Goal: Task Accomplishment & Management: Manage account settings

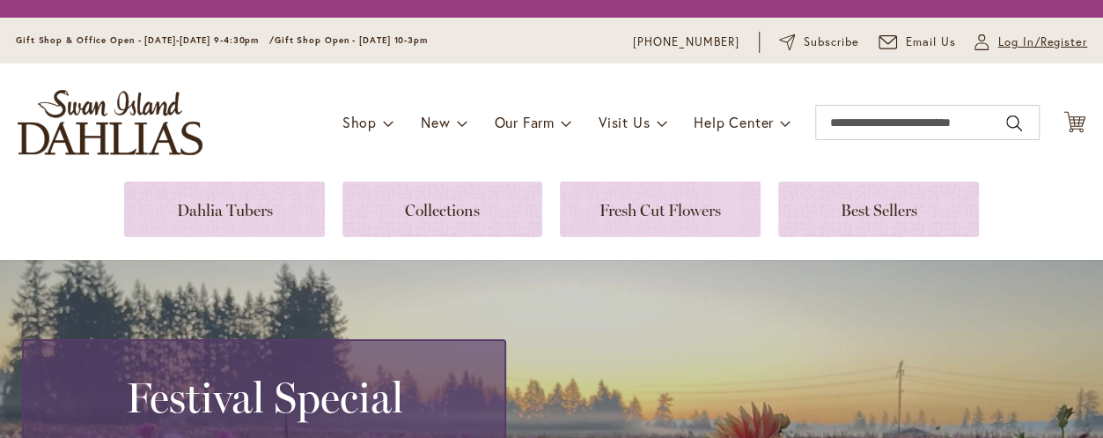
click at [997, 38] on span "Log In/Register" at bounding box center [1042, 42] width 90 height 18
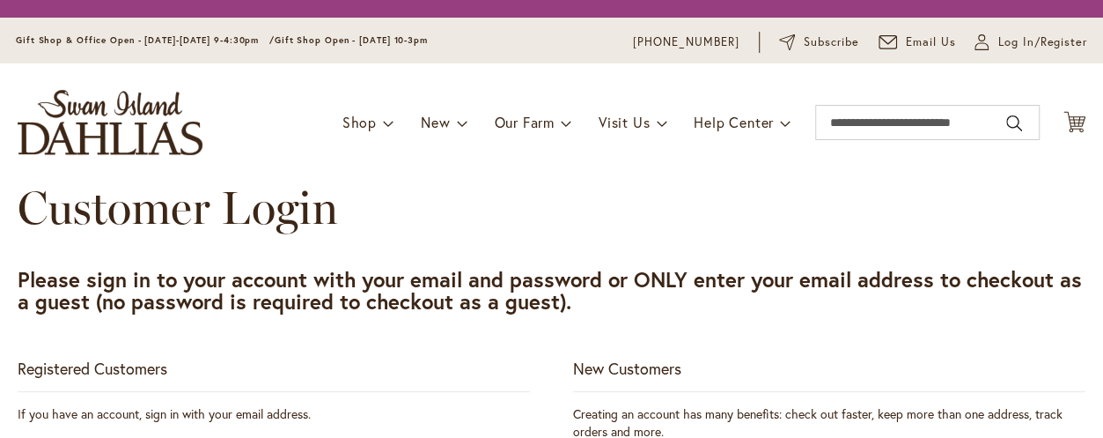
scroll to position [264, 0]
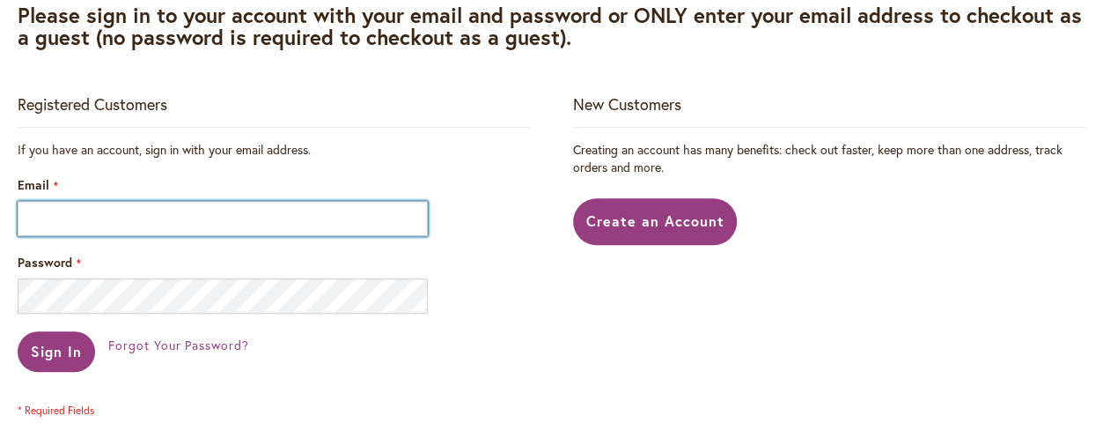
click at [77, 219] on input "Email" at bounding box center [223, 218] width 410 height 35
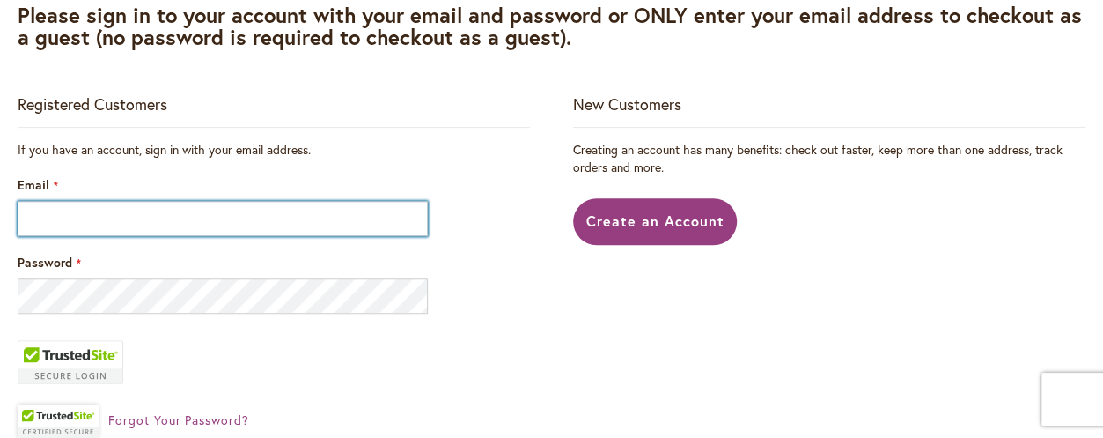
click at [70, 223] on input "Email" at bounding box center [223, 218] width 410 height 35
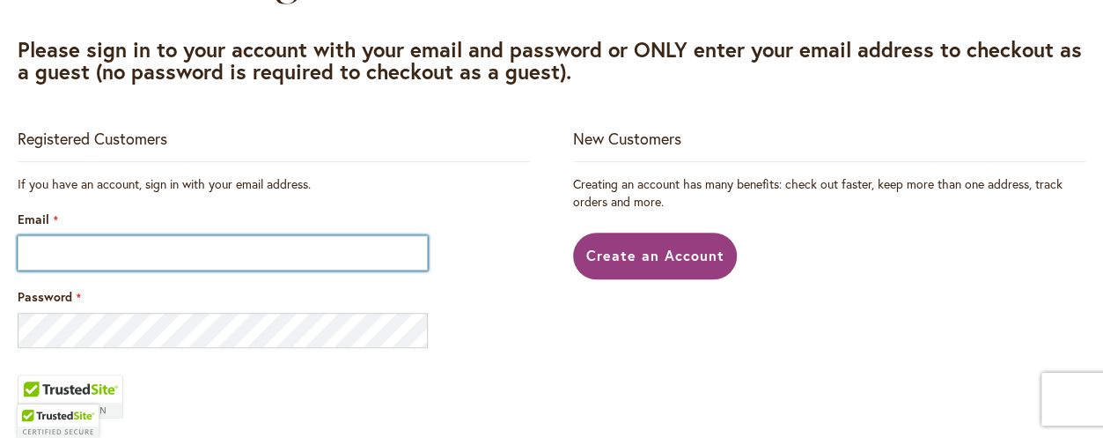
click at [52, 235] on input "Email" at bounding box center [223, 252] width 410 height 35
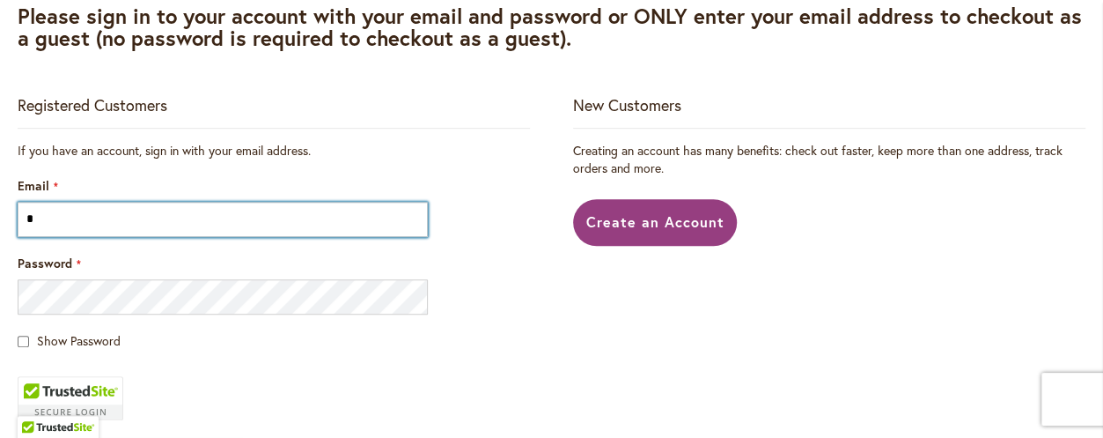
type input "**********"
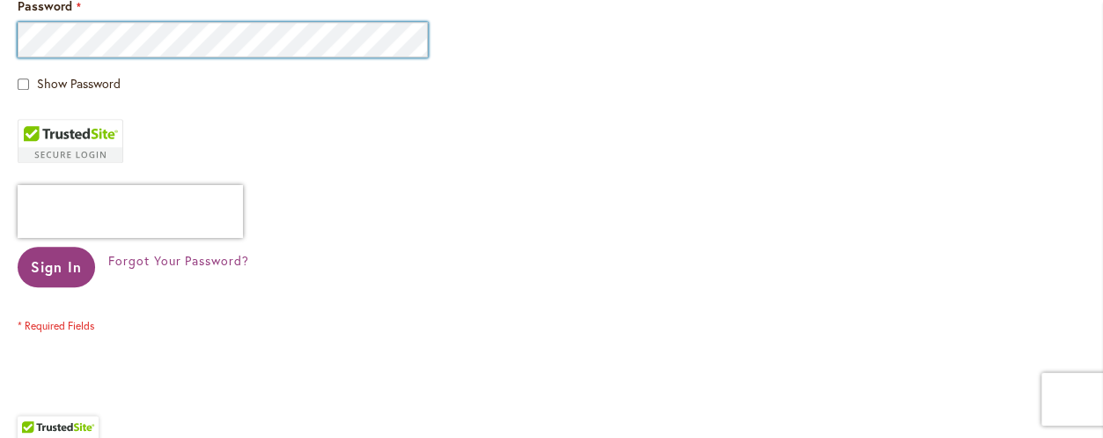
scroll to position [694, 0]
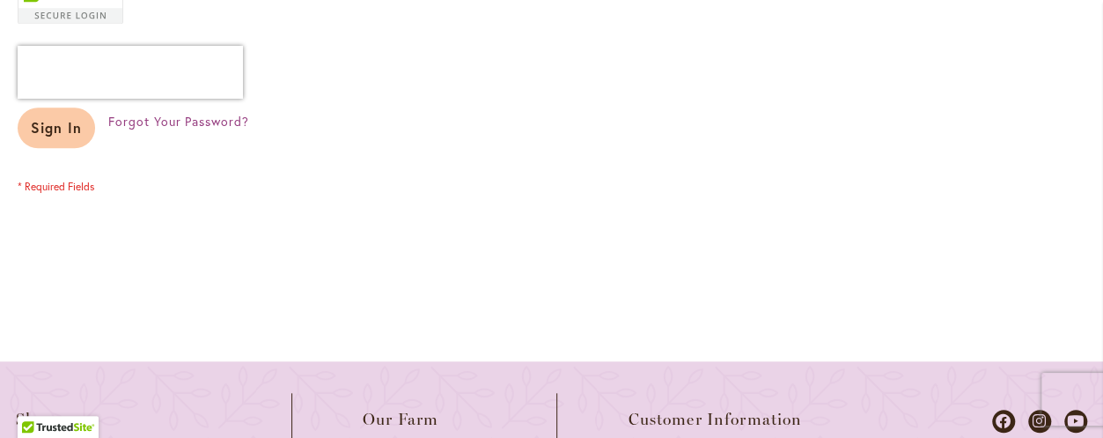
click at [53, 129] on span "Sign In" at bounding box center [56, 127] width 51 height 18
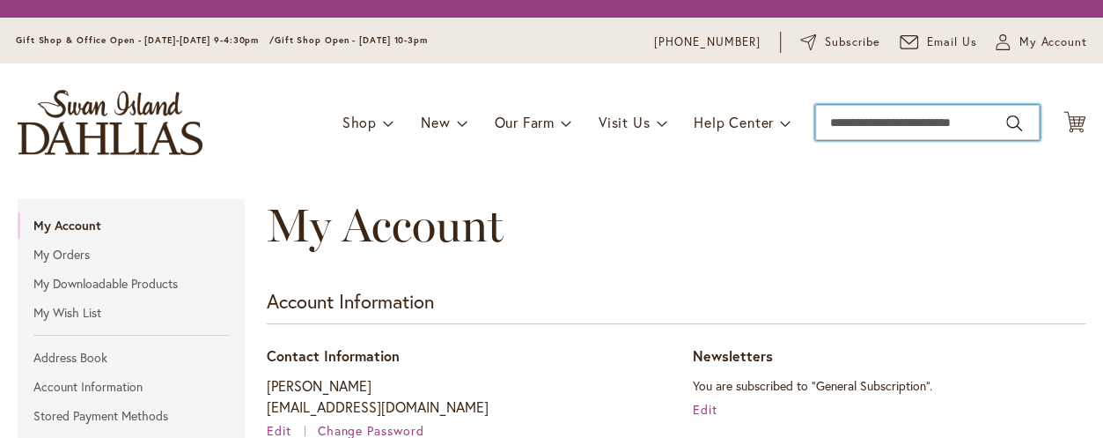
click at [838, 124] on input "Search" at bounding box center [927, 122] width 224 height 35
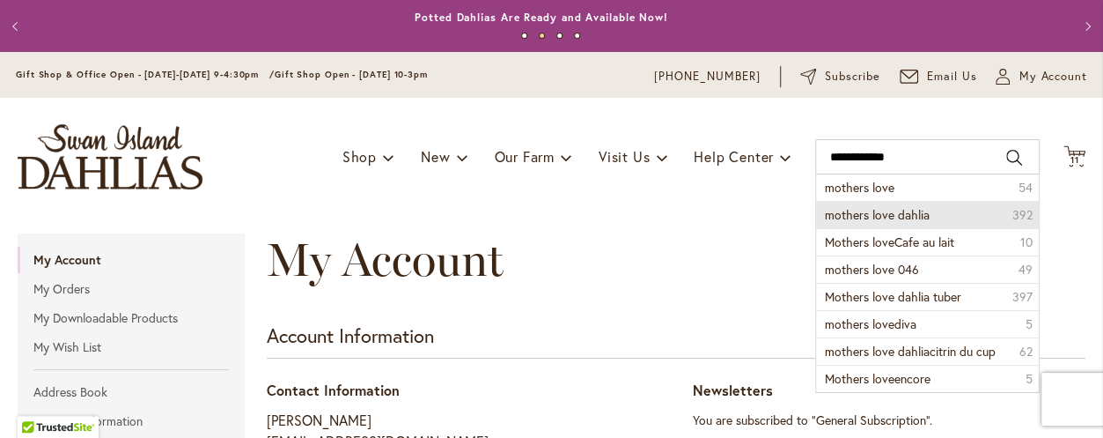
click at [872, 210] on span "mothers love dahlia" at bounding box center [877, 214] width 105 height 17
type input "**********"
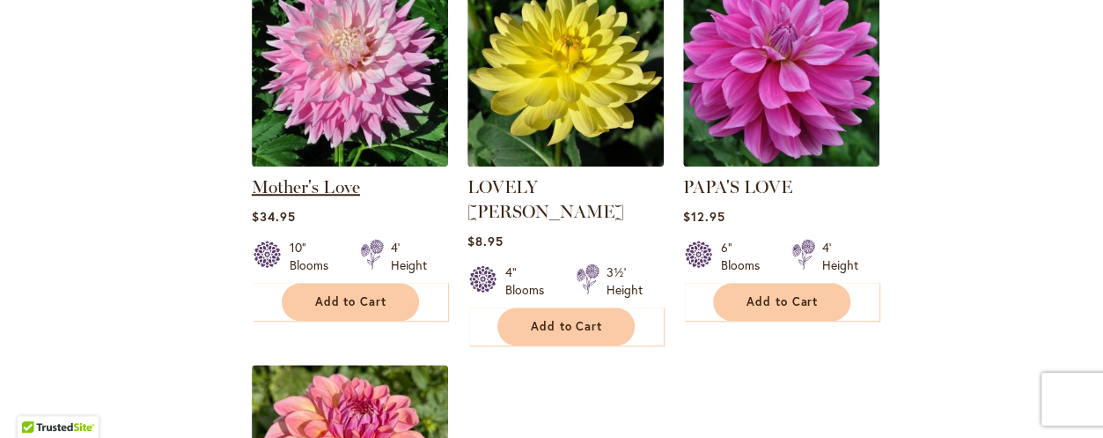
scroll to position [713, 0]
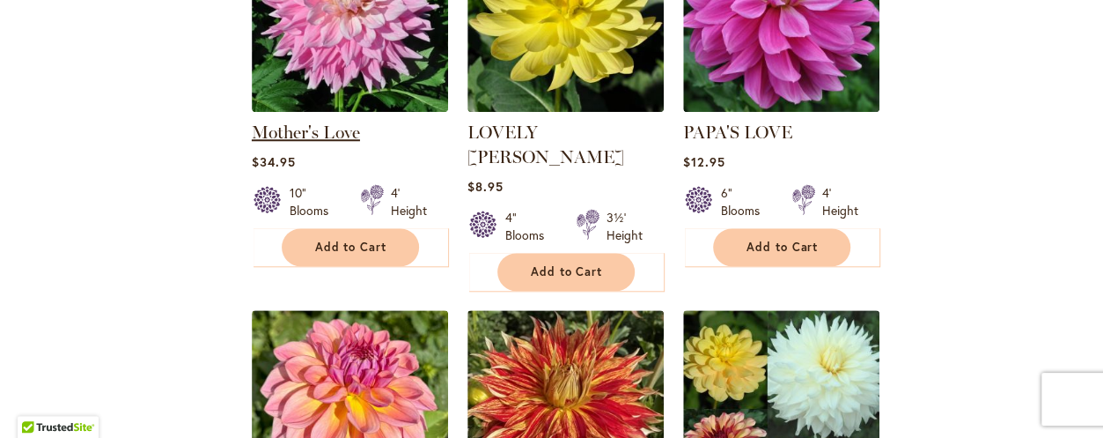
click at [312, 136] on link "Mother's Love" at bounding box center [306, 131] width 108 height 21
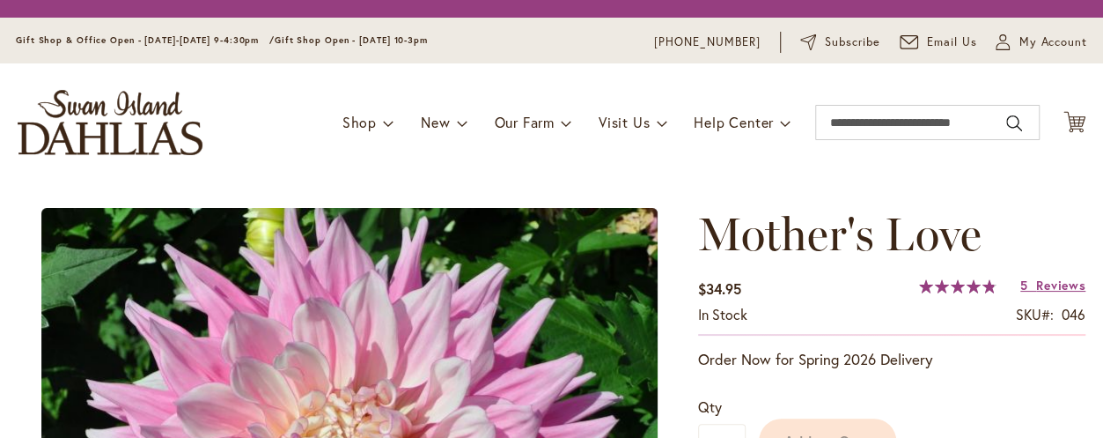
scroll to position [264, 0]
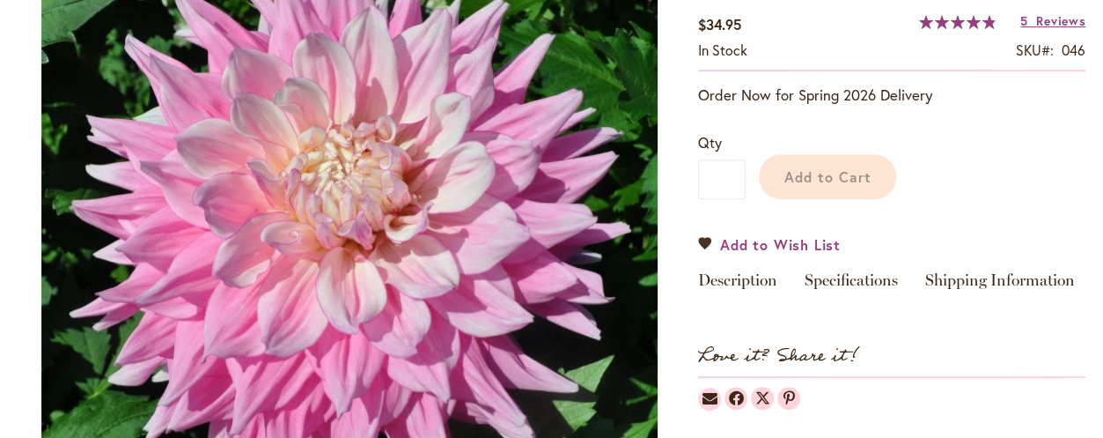
click at [749, 247] on span "Add to Wish List" at bounding box center [780, 244] width 121 height 20
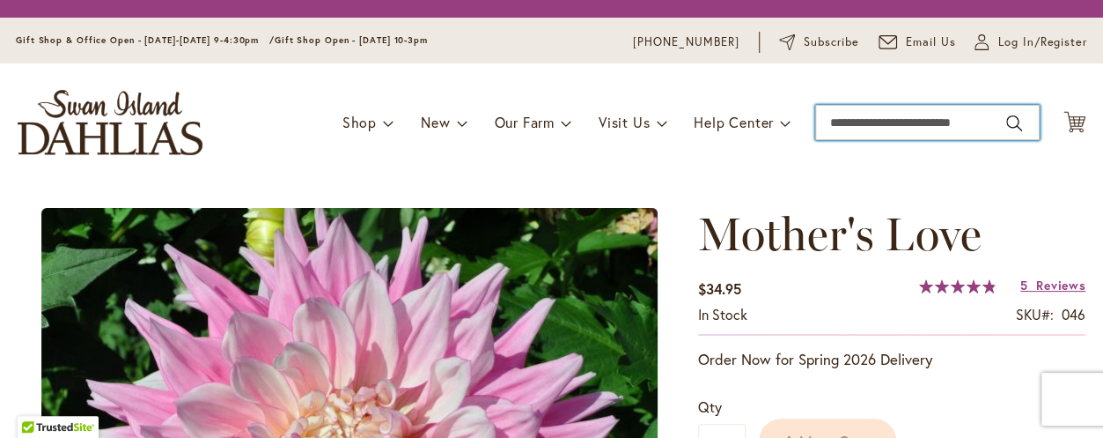
click at [823, 122] on input "Search" at bounding box center [927, 122] width 224 height 35
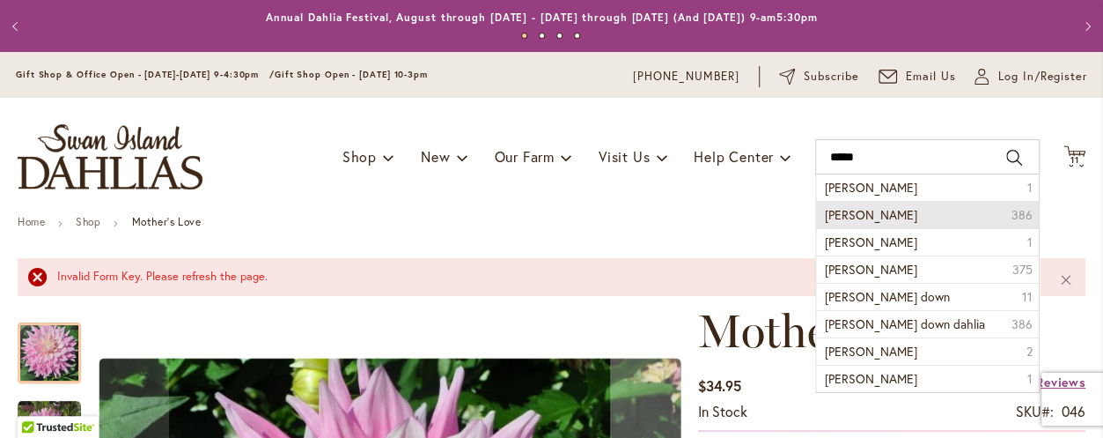
click at [846, 217] on span "Randi Dawn dahlia" at bounding box center [871, 214] width 92 height 17
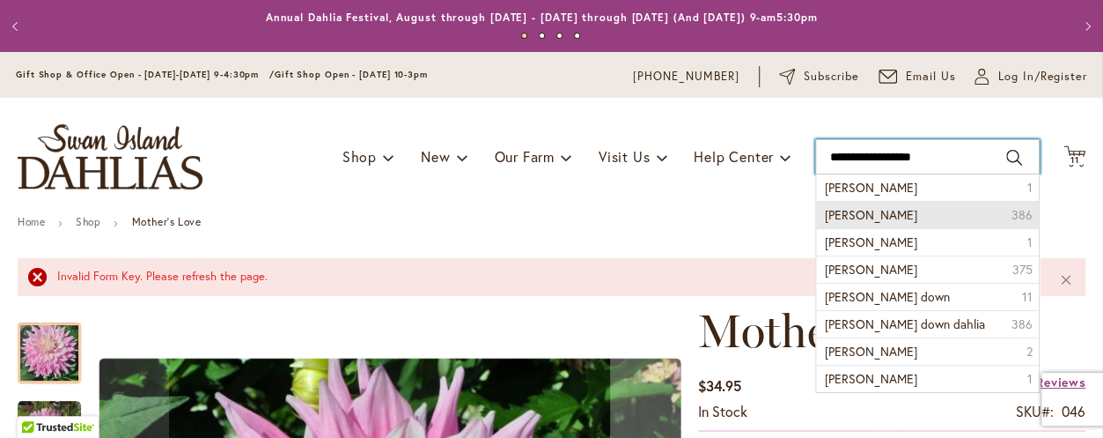
type input "**********"
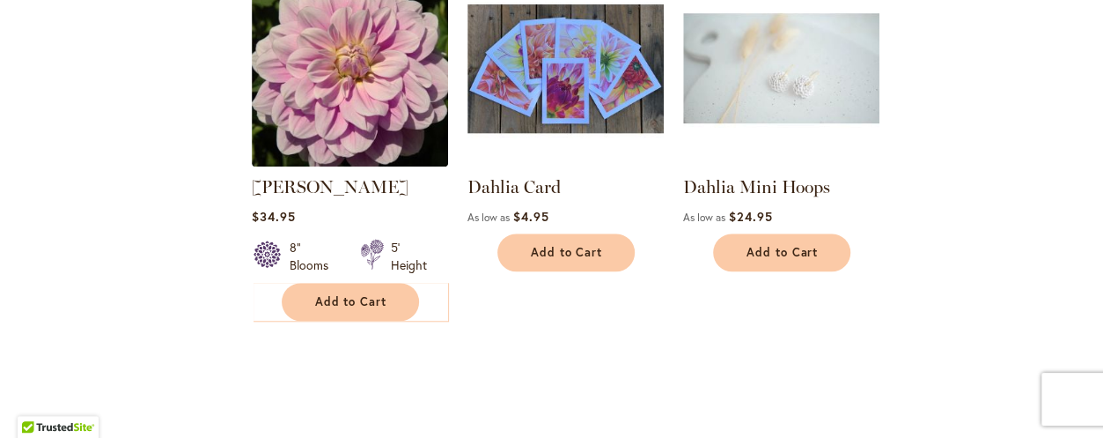
scroll to position [713, 0]
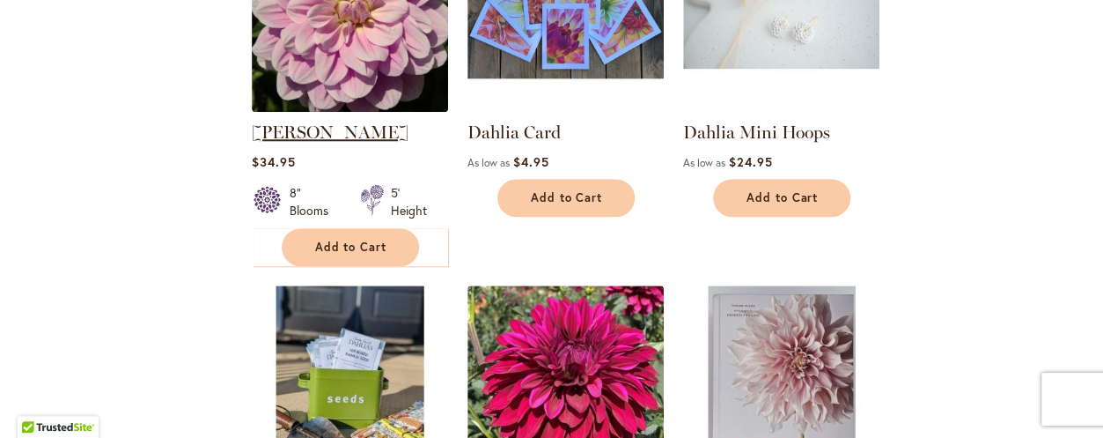
click at [340, 138] on link "[PERSON_NAME]" at bounding box center [330, 131] width 157 height 21
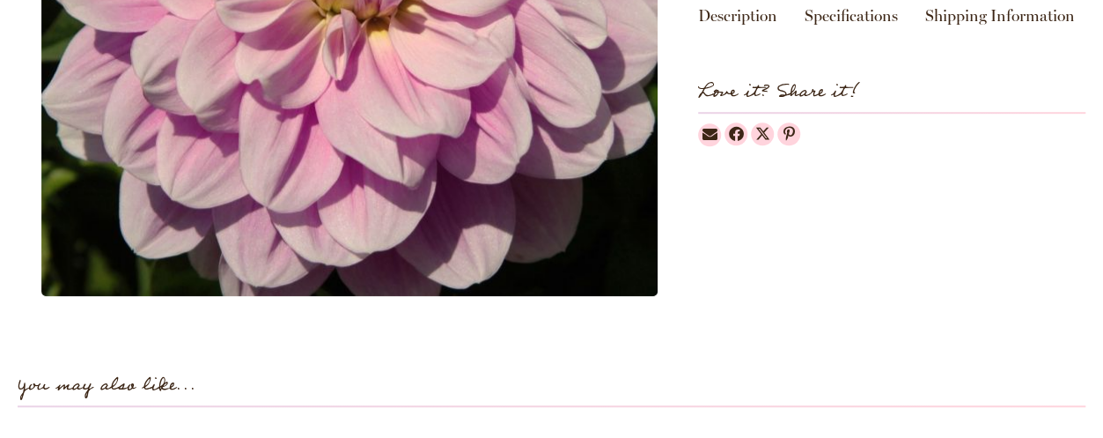
scroll to position [396, 0]
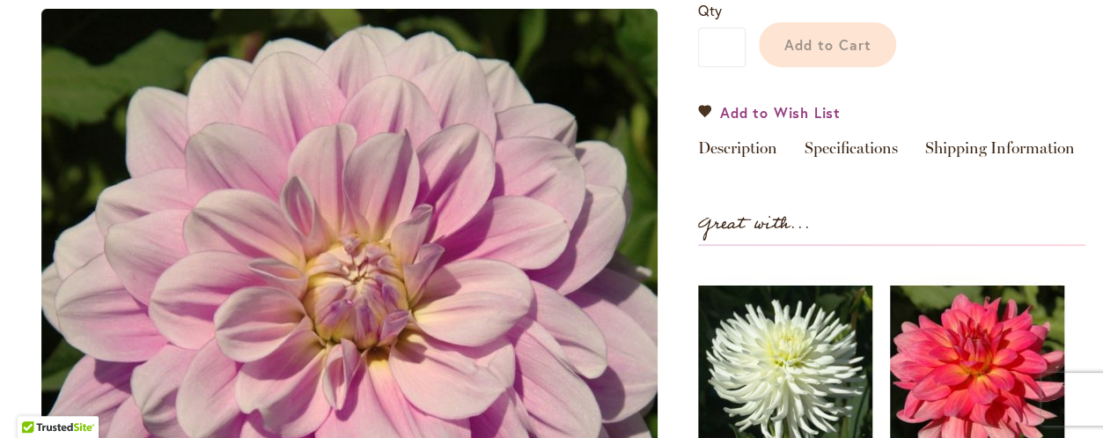
click at [747, 114] on span "Add to Wish List" at bounding box center [780, 112] width 121 height 20
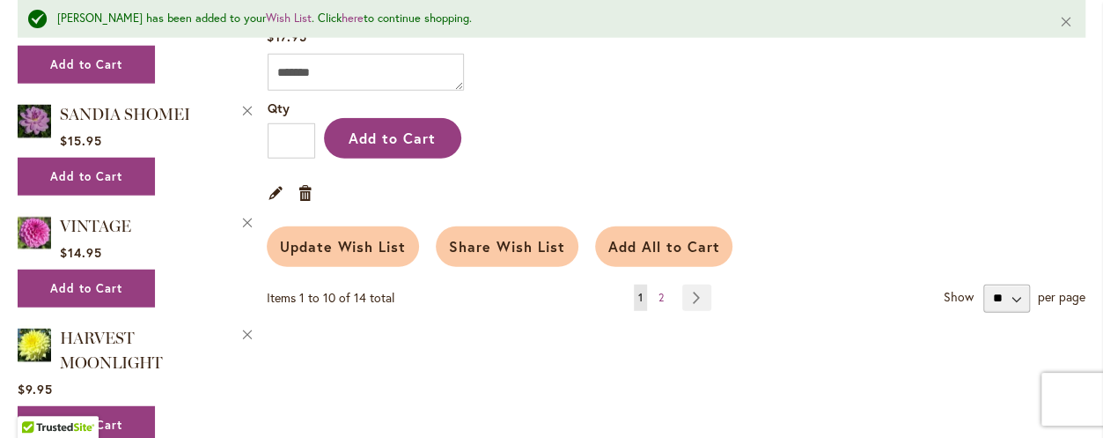
scroll to position [2316, 0]
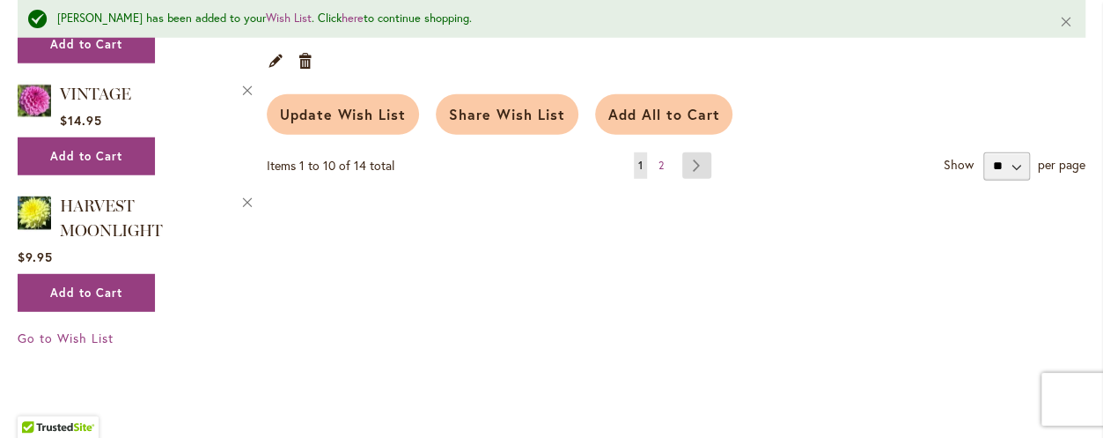
click at [688, 152] on link "Page Next" at bounding box center [696, 165] width 29 height 26
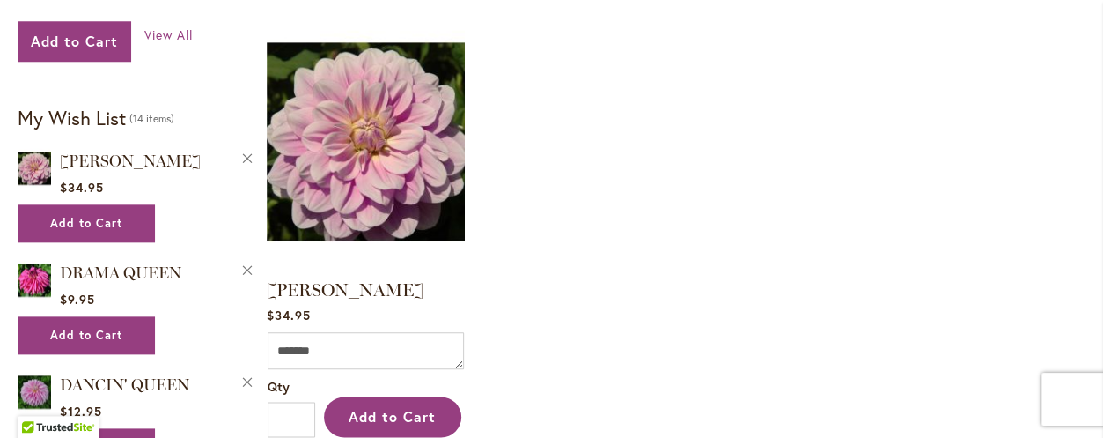
scroll to position [826, 0]
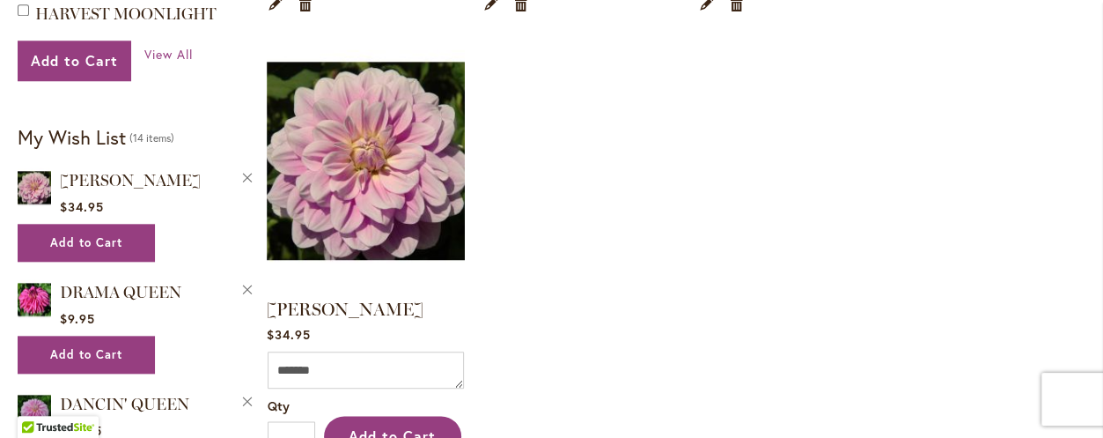
drag, startPoint x: 693, startPoint y: 192, endPoint x: 673, endPoint y: 202, distance: 22.8
click at [673, 202] on ol "AMERICAN BEAUTY Rating: 100% 8 Reviews $9.95 Comment Qty * Add to Cart Edit" at bounding box center [676, 28] width 819 height 956
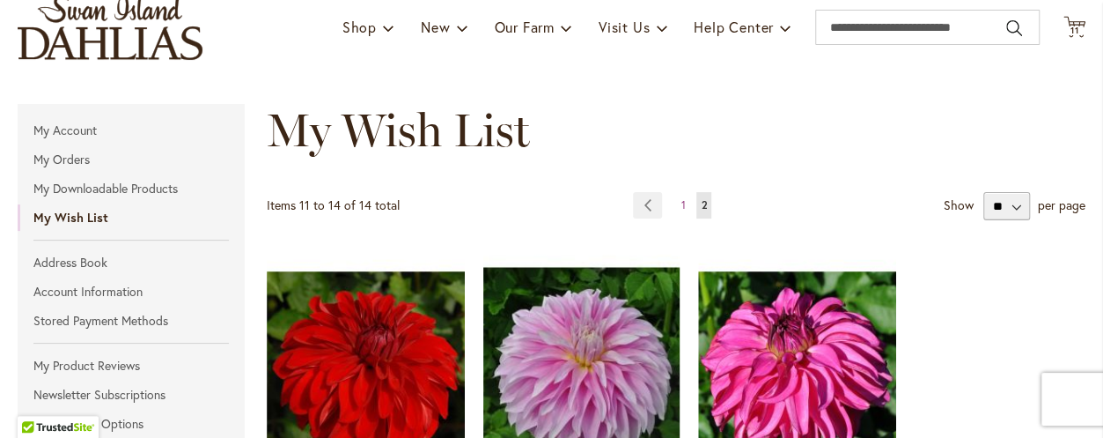
scroll to position [0, 0]
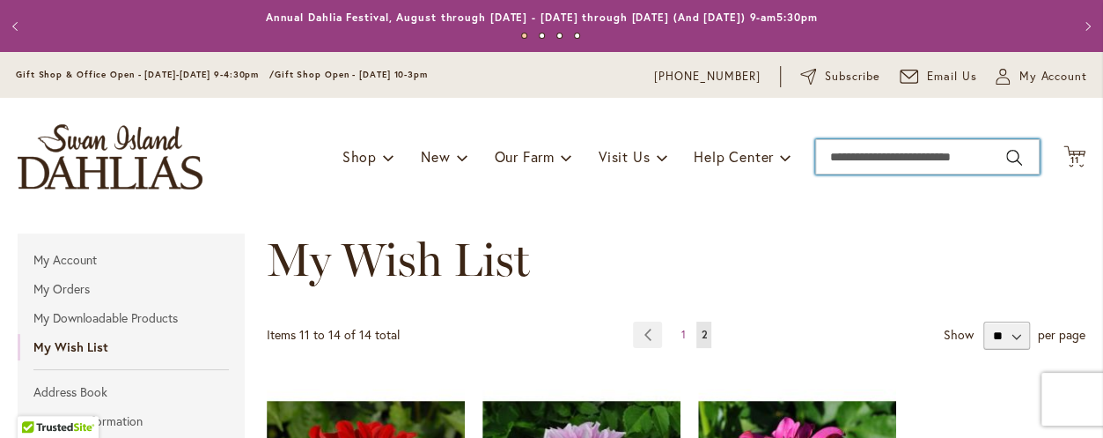
click at [819, 152] on input "Search" at bounding box center [927, 156] width 224 height 35
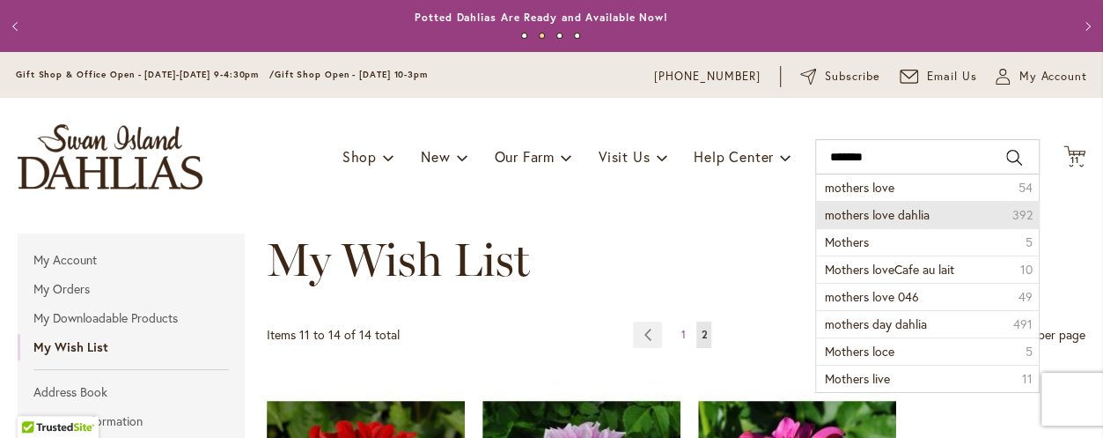
click at [880, 212] on span "mothers love dahlia" at bounding box center [877, 214] width 105 height 17
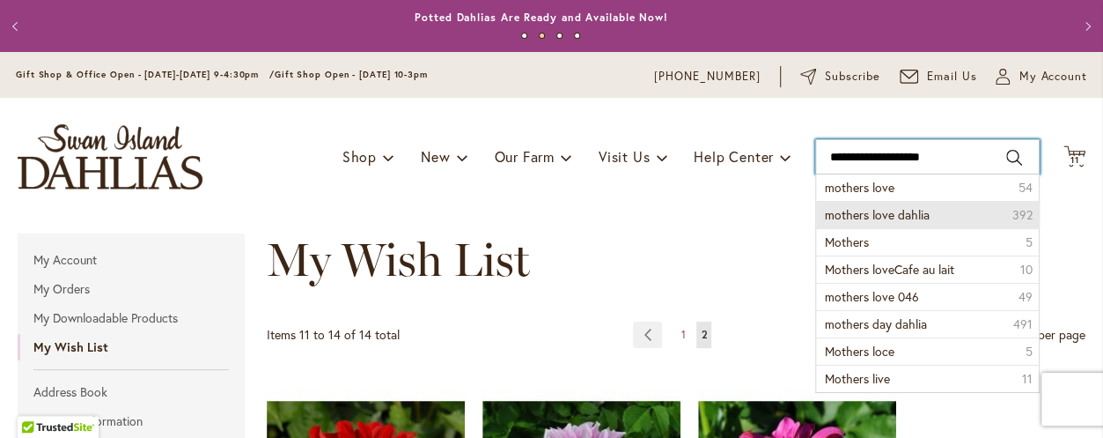
type input "**********"
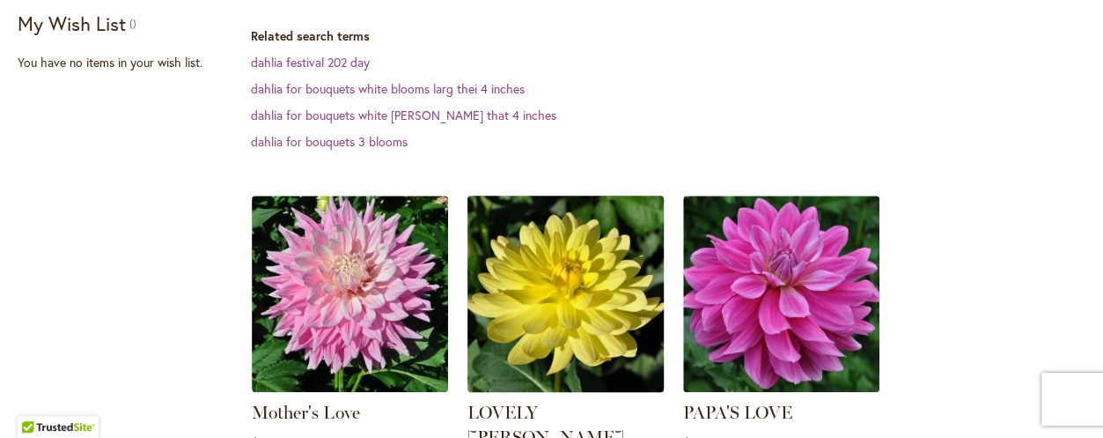
scroll to position [528, 0]
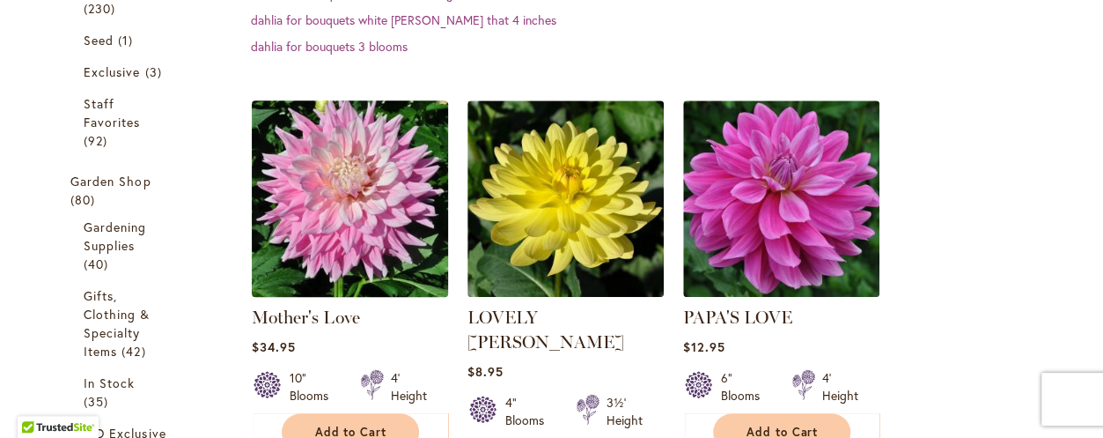
click at [337, 277] on img at bounding box center [350, 199] width 206 height 206
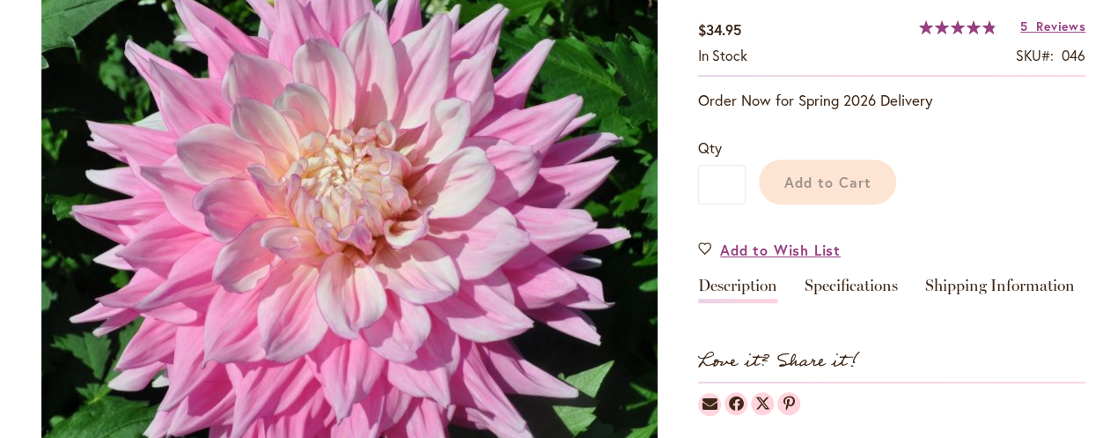
scroll to position [264, 0]
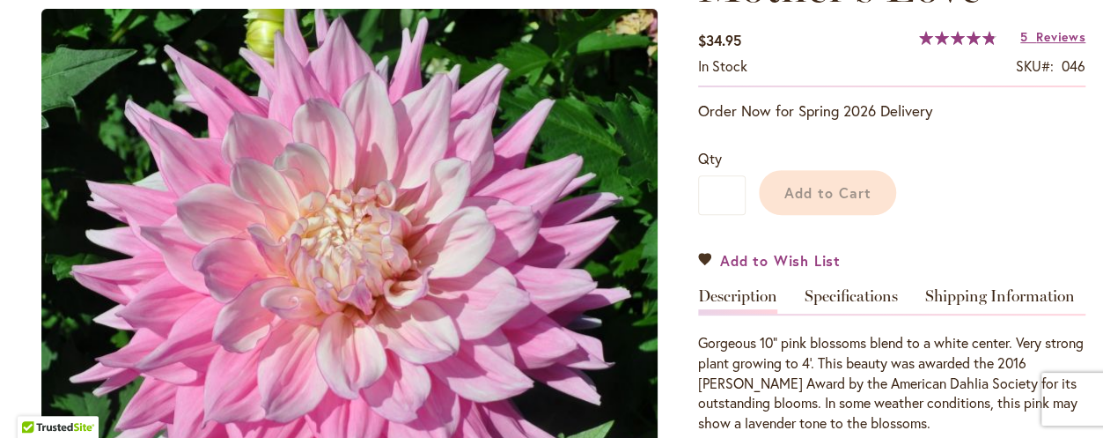
click at [747, 250] on span "Add to Wish List" at bounding box center [780, 260] width 121 height 20
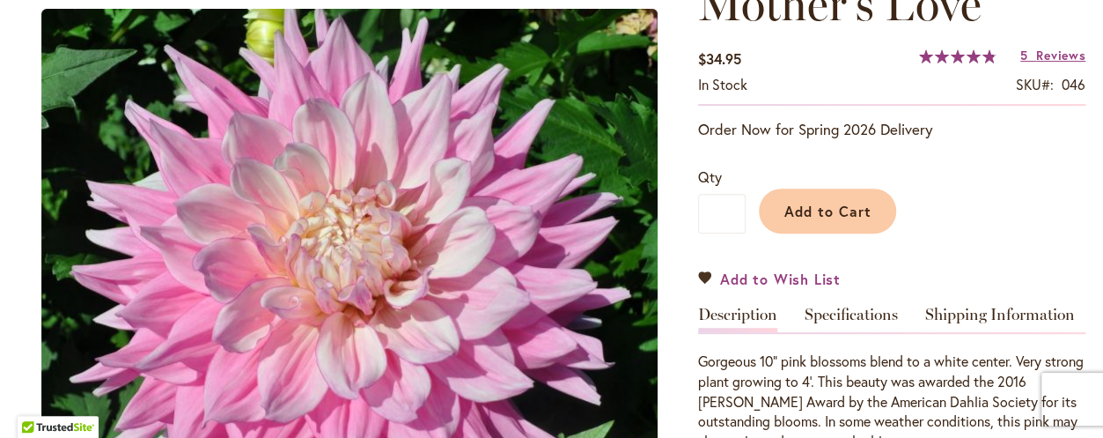
scroll to position [313, 0]
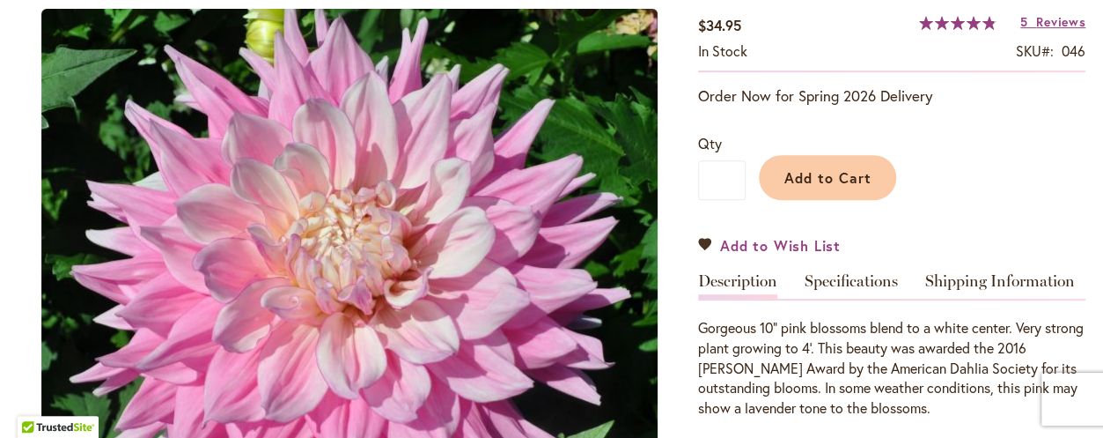
type input "*****"
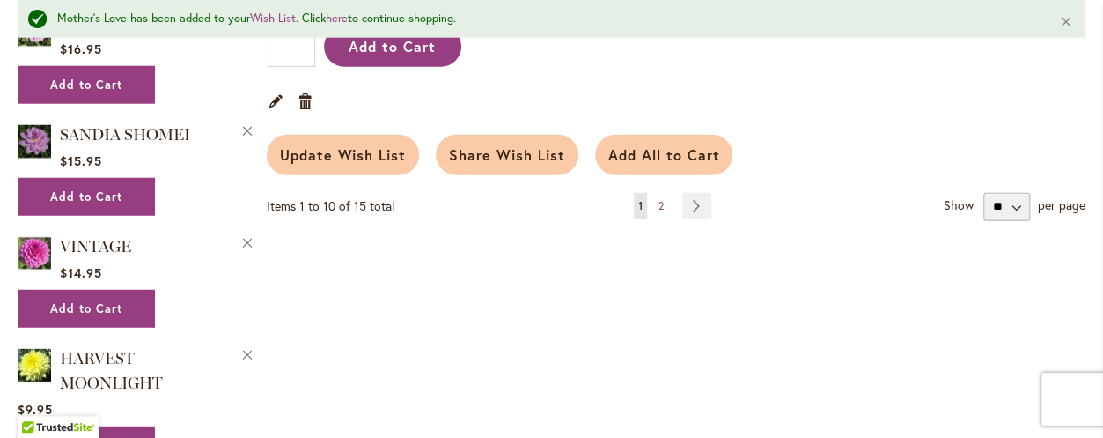
scroll to position [2316, 0]
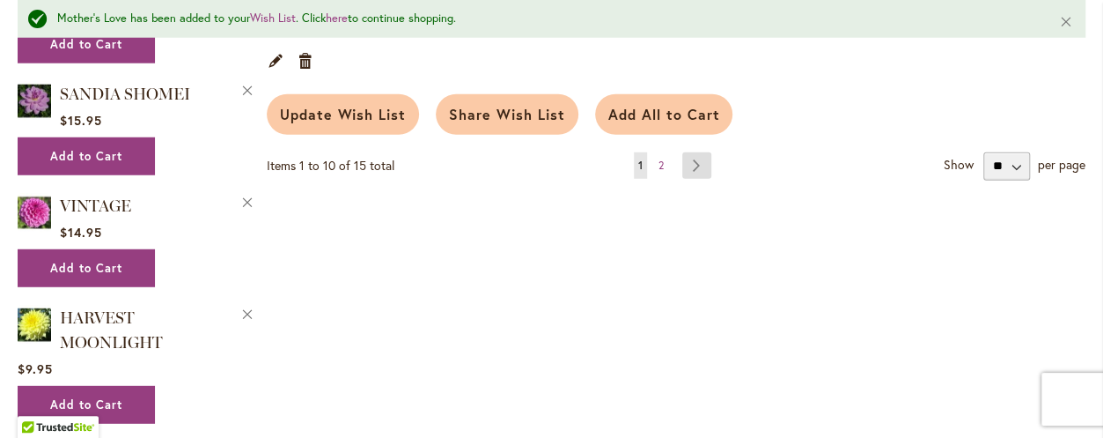
click at [691, 152] on link "Page Next" at bounding box center [696, 165] width 29 height 26
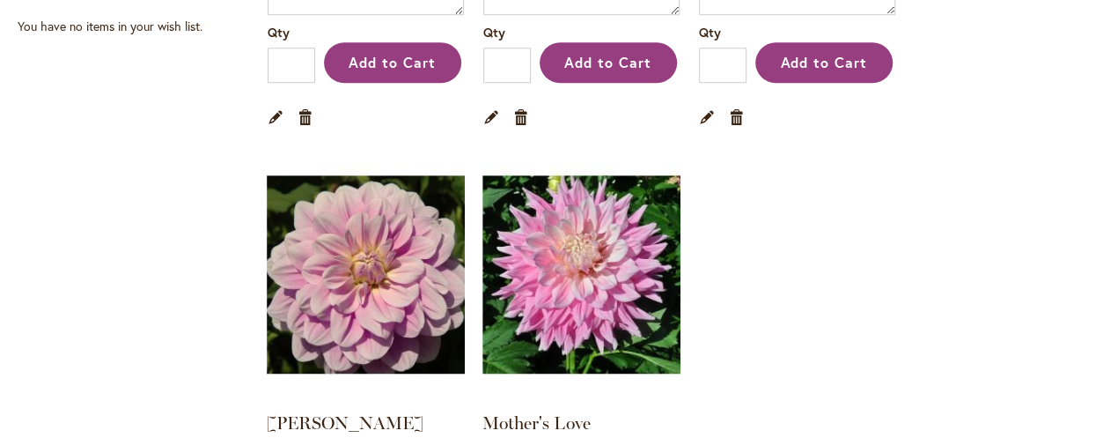
drag, startPoint x: 0, startPoint y: 0, endPoint x: 710, endPoint y: 239, distance: 749.7
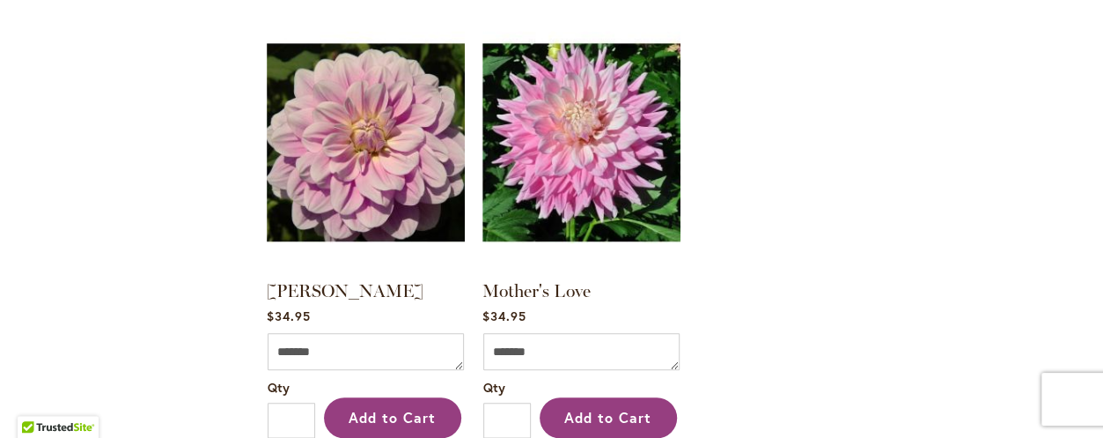
drag, startPoint x: 710, startPoint y: 239, endPoint x: 699, endPoint y: 291, distance: 53.2
click at [699, 293] on ol "AMERICAN BEAUTY Rating: 100% 8 Reviews $9.95 Comment Qty * Add to Cart Edit" at bounding box center [676, 10] width 819 height 956
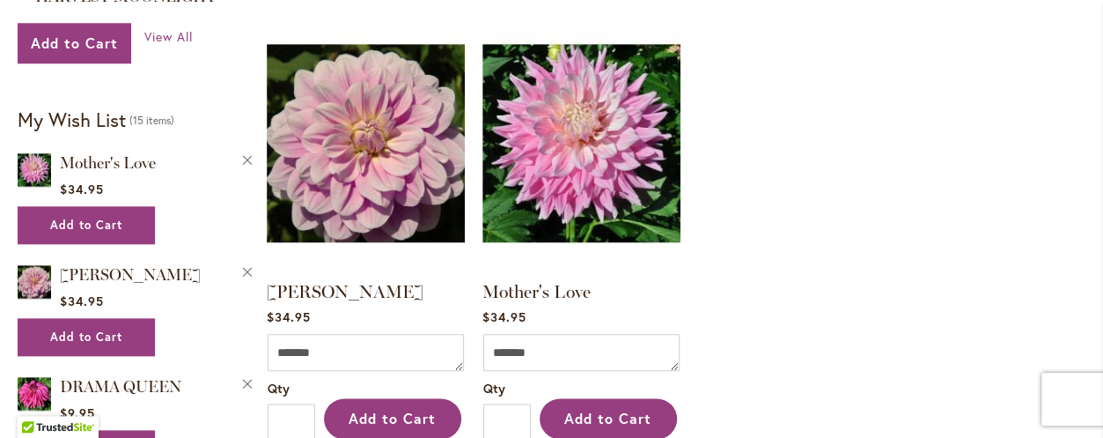
scroll to position [975, 0]
